Goal: Task Accomplishment & Management: Use online tool/utility

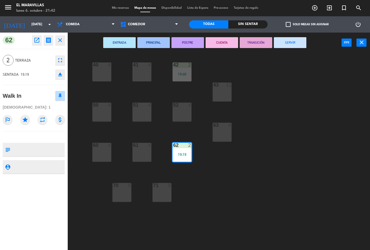
click at [288, 40] on button "SERVIR" at bounding box center [290, 42] width 33 height 11
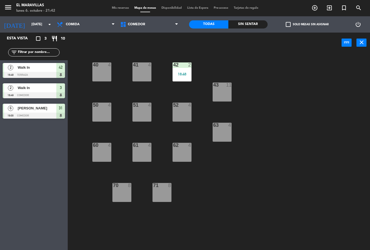
click at [183, 74] on div "18:48" at bounding box center [182, 74] width 19 height 4
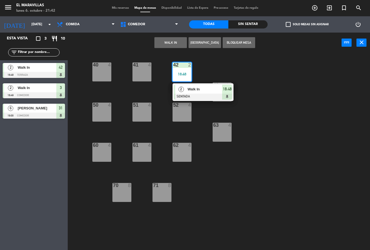
click at [209, 85] on div "Walk In" at bounding box center [204, 89] width 35 height 9
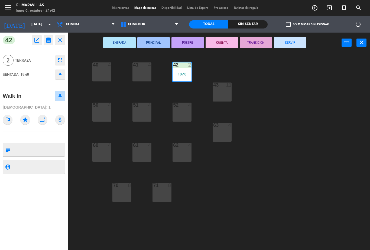
click at [296, 45] on button "SERVIR" at bounding box center [290, 42] width 33 height 11
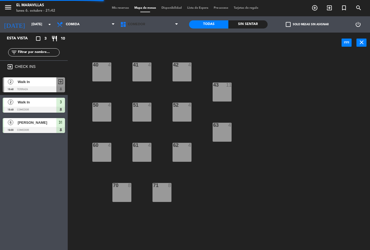
click at [168, 29] on span "Comedor" at bounding box center [149, 24] width 63 height 12
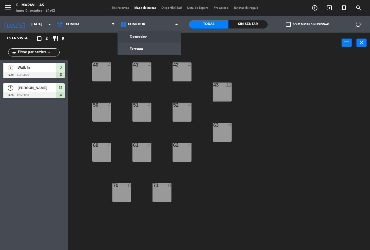
click at [161, 46] on ng-component "menu El Maravillas [DATE] 6. octubre - 21:42 Mis reservas Mapa de mesas Disponi…" at bounding box center [185, 125] width 370 height 250
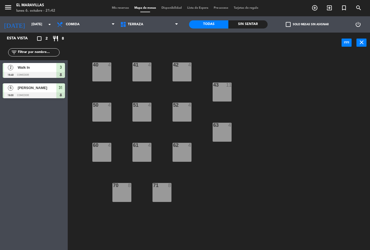
click at [48, 92] on div at bounding box center [34, 95] width 62 height 6
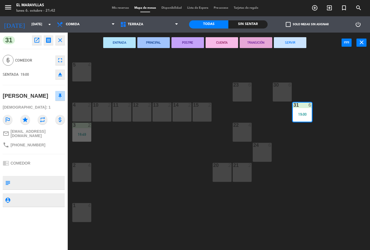
click at [298, 41] on button "SERVIR" at bounding box center [290, 42] width 33 height 11
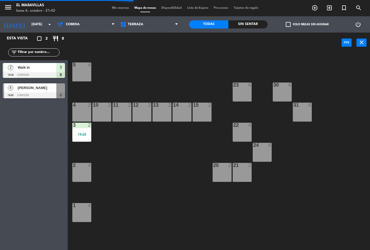
click at [83, 132] on div "18:49" at bounding box center [81, 134] width 19 height 4
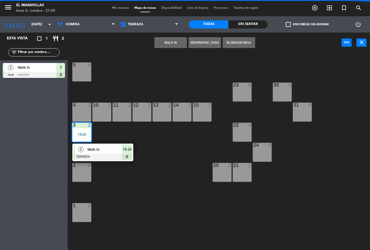
click at [115, 147] on span "Walk In" at bounding box center [104, 149] width 35 height 6
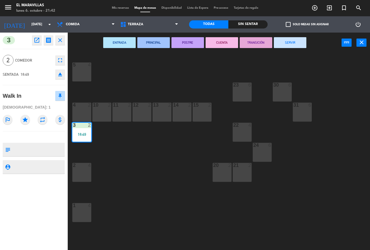
click at [294, 44] on button "SERVIR" at bounding box center [290, 42] width 33 height 11
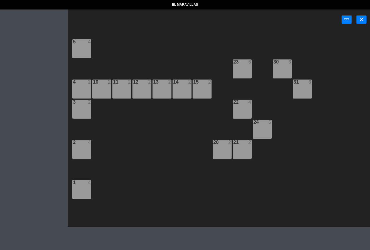
select select "lunch"
select select
